Goal: Task Accomplishment & Management: Manage account settings

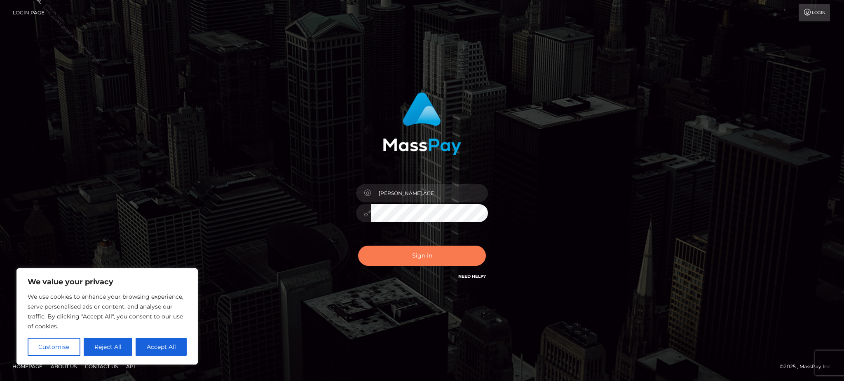
click at [423, 257] on button "Sign in" at bounding box center [422, 256] width 128 height 20
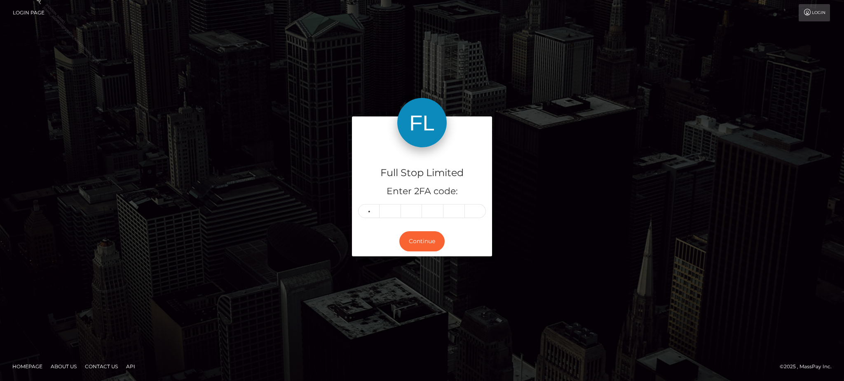
type input "0"
type input "1"
type input "5"
type input "1"
type input "8"
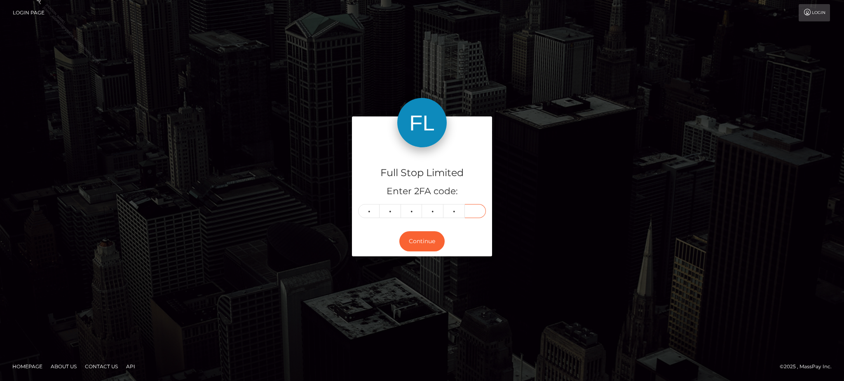
type input "7"
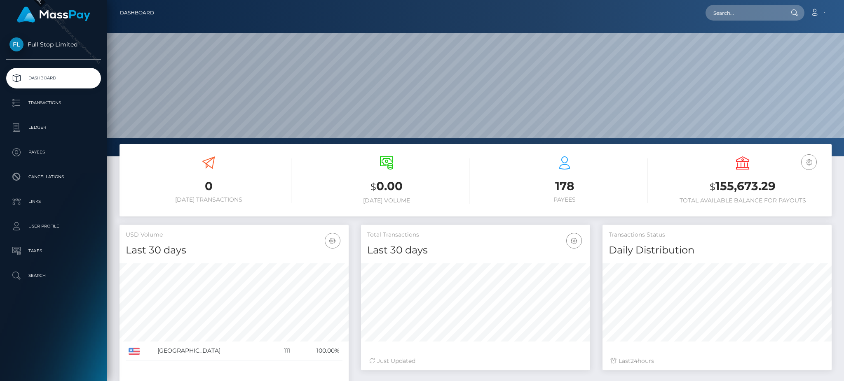
scroll to position [146, 229]
drag, startPoint x: 762, startPoint y: 184, endPoint x: 717, endPoint y: 188, distance: 45.1
click at [717, 188] on h3 "$ 155,673.29" at bounding box center [743, 186] width 166 height 17
copy h3 "155,673.29"
